Goal: Information Seeking & Learning: Find specific fact

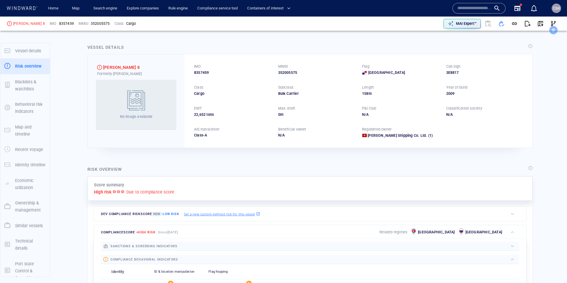
scroll to position [9, 0]
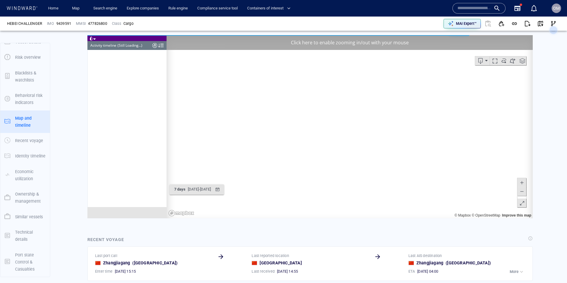
scroll to position [2395, 0]
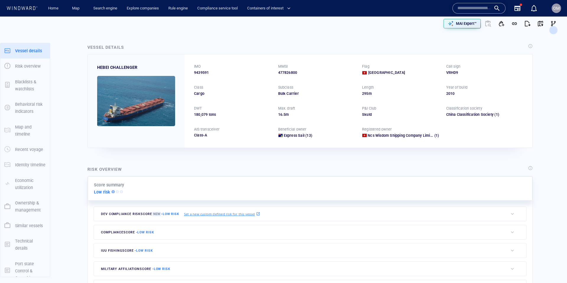
click at [200, 72] on span "9439591" at bounding box center [201, 72] width 15 height 5
copy span "9439591"
